Goal: Information Seeking & Learning: Learn about a topic

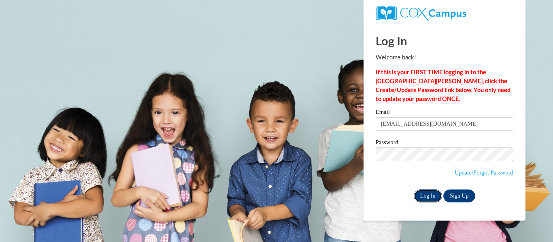
click at [429, 193] on input "Log In" at bounding box center [428, 196] width 28 height 13
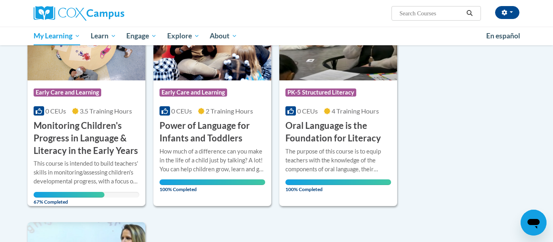
scroll to position [153, 0]
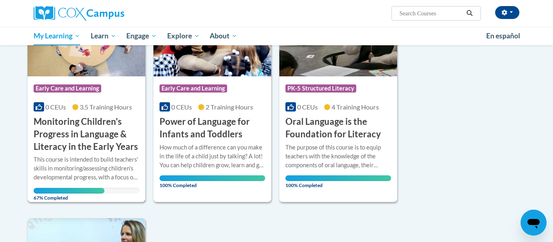
click at [102, 100] on div "Course Category: Early Care and Learning 0 CEUs 3.5 Training Hours COURSE Monit…" at bounding box center [87, 114] width 118 height 77
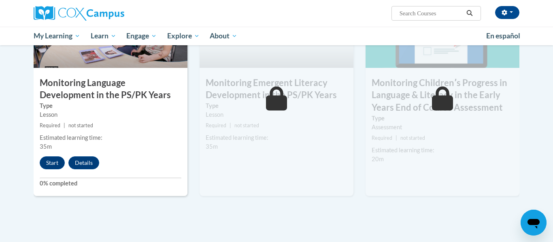
scroll to position [751, 0]
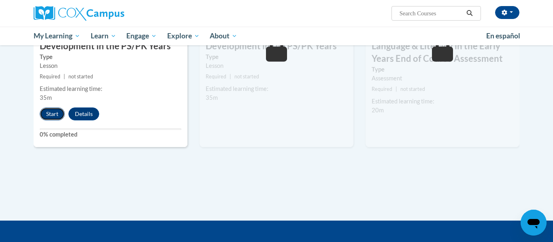
click at [59, 115] on button "Start" at bounding box center [52, 114] width 25 height 13
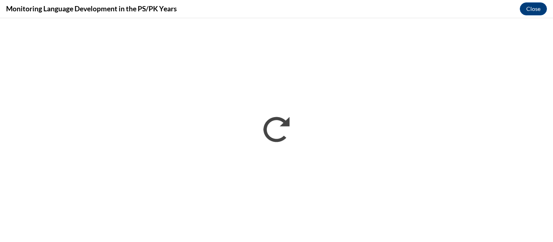
scroll to position [0, 0]
